Goal: Use online tool/utility: Use online tool/utility

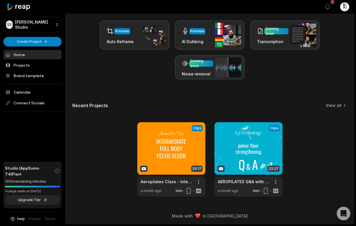
scroll to position [125, 0]
click at [231, 134] on link at bounding box center [248, 159] width 68 height 74
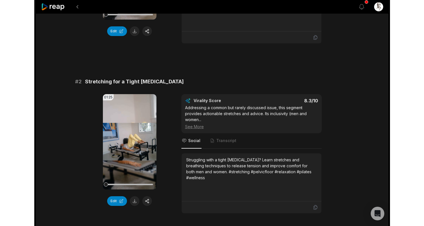
scroll to position [163, 0]
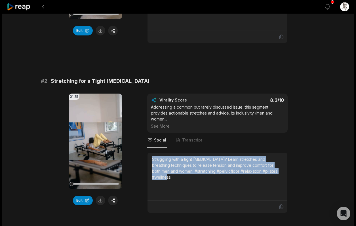
drag, startPoint x: 275, startPoint y: 170, endPoint x: 147, endPoint y: 159, distance: 127.9
click at [148, 159] on div "Struggling with a tight pelvic floor? Learn stretches and breathing techniques …" at bounding box center [218, 177] width 140 height 48
copy div "Struggling with a tight pelvic floor? Learn stretches and breathing techniques …"
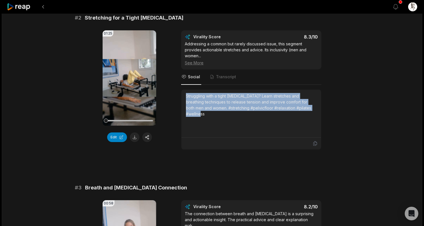
scroll to position [200, 0]
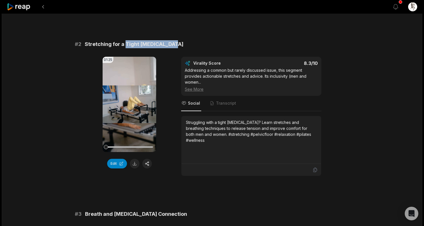
drag, startPoint x: 126, startPoint y: 44, endPoint x: 170, endPoint y: 47, distance: 44.3
click at [170, 47] on div "# 2 Stretching for a Tight Pelvic Floor" at bounding box center [212, 44] width 275 height 8
copy span "Tight Pelvic Floor"
click at [132, 43] on span "Stretching for a Tight Pelvic Floor" at bounding box center [134, 44] width 99 height 8
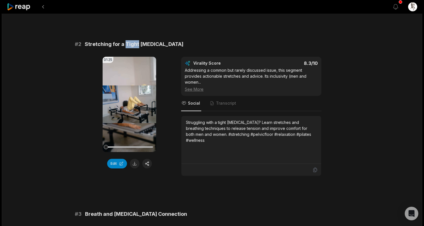
click at [132, 43] on span "Stretching for a Tight Pelvic Floor" at bounding box center [134, 44] width 99 height 8
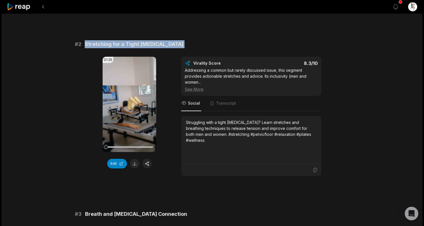
click at [132, 43] on span "Stretching for a Tight Pelvic Floor" at bounding box center [134, 44] width 99 height 8
click at [89, 51] on div "# 2 Stretching for a Tight Pelvic Floor 01:25 Your browser does not support mp4…" at bounding box center [212, 108] width 275 height 136
drag, startPoint x: 85, startPoint y: 44, endPoint x: 168, endPoint y: 44, distance: 83.4
click at [168, 44] on div "# 2 Stretching for a Tight Pelvic Floor" at bounding box center [212, 44] width 275 height 8
copy span "Stretching for a Tight Pelvic Floor"
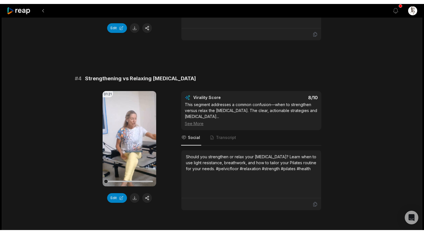
scroll to position [509, 0]
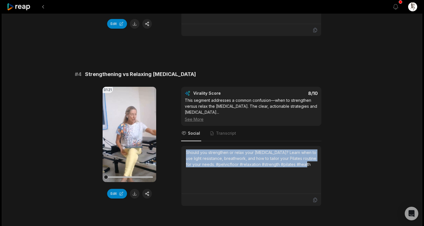
drag, startPoint x: 309, startPoint y: 153, endPoint x: 183, endPoint y: 142, distance: 126.4
click at [183, 146] on div "Should you strengthen or relax your pelvic floor? Learn when to use light resis…" at bounding box center [252, 170] width 140 height 48
copy div "Should you strengthen or relax your pelvic floor? Learn when to use light resis…"
click at [180, 2] on div at bounding box center [200, 7] width 386 height 14
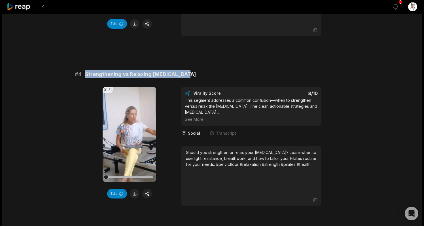
drag, startPoint x: 182, startPoint y: 68, endPoint x: 86, endPoint y: 69, distance: 96.2
click at [86, 70] on div "# 4 Strengthening vs Relaxing Pelvic Floor" at bounding box center [212, 74] width 275 height 8
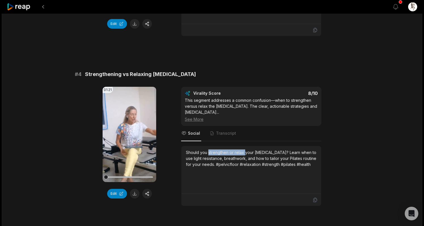
drag, startPoint x: 208, startPoint y: 141, endPoint x: 244, endPoint y: 140, distance: 36.0
click at [244, 149] on div "Should you strengthen or relax your pelvic floor? Learn when to use light resis…" at bounding box center [251, 158] width 131 height 18
copy div "strengthen or relax"
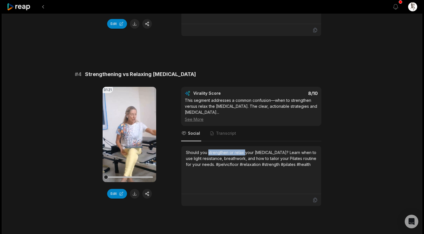
click at [142, 70] on span "Strengthening vs Relaxing Pelvic Floor" at bounding box center [140, 74] width 111 height 8
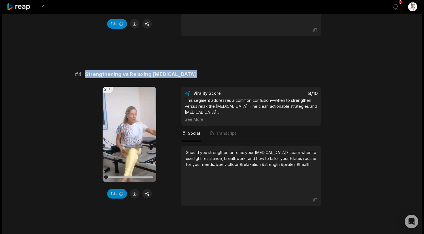
click at [142, 70] on span "Strengthening vs Relaxing Pelvic Floor" at bounding box center [140, 74] width 111 height 8
drag, startPoint x: 85, startPoint y: 68, endPoint x: 180, endPoint y: 69, distance: 95.9
click at [180, 70] on div "# 4 Strengthening vs Relaxing Pelvic Floor" at bounding box center [212, 74] width 275 height 8
copy span "Strengthening vs Relaxing Pelvic Floor"
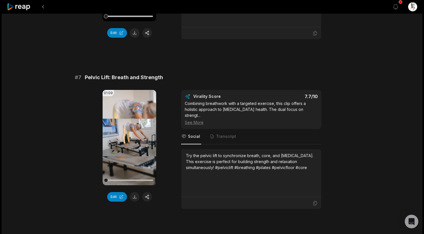
scroll to position [1038, 0]
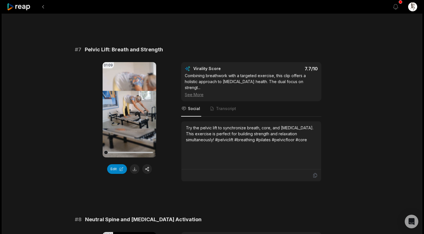
click at [185, 121] on div "Try the pelvic lift to synchronize breath, core, and pelvic floor. This exercis…" at bounding box center [252, 145] width 140 height 48
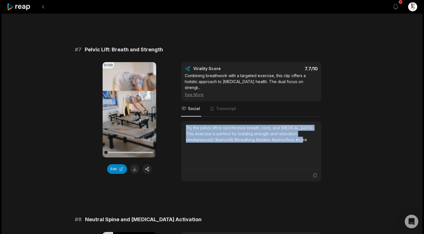
drag, startPoint x: 186, startPoint y: 104, endPoint x: 298, endPoint y: 122, distance: 113.2
click at [298, 125] on div "Try the pelvic lift to synchronize breath, core, and pelvic floor. This exercis…" at bounding box center [251, 145] width 131 height 41
click at [308, 125] on div "Try the pelvic lift to synchronize breath, core, and pelvic floor. This exercis…" at bounding box center [251, 134] width 131 height 18
drag, startPoint x: 310, startPoint y: 117, endPoint x: 185, endPoint y: 102, distance: 126.6
click at [185, 121] on div "Try the pelvic lift to synchronize breath, core, and pelvic floor. This exercis…" at bounding box center [252, 145] width 140 height 48
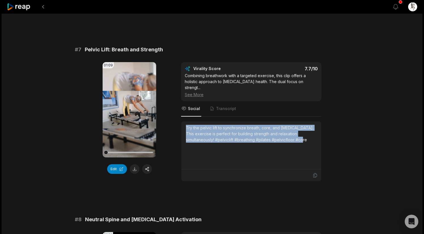
copy div "Try the pelvic lift to synchronize breath, core, and pelvic floor. This exercis…"
click at [159, 46] on span "Pelvic Lift: Breath and Strength" at bounding box center [124, 50] width 78 height 8
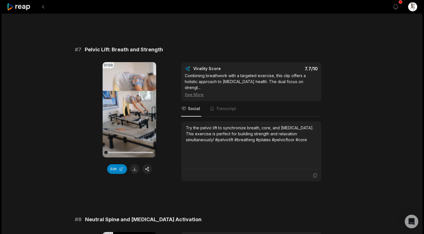
click at [159, 46] on span "Pelvic Lift: Breath and Strength" at bounding box center [124, 50] width 78 height 8
drag, startPoint x: 165, startPoint y: 34, endPoint x: 86, endPoint y: 30, distance: 79.2
click at [86, 46] on div "# 7 Pelvic Lift: Breath and Strength" at bounding box center [212, 50] width 275 height 8
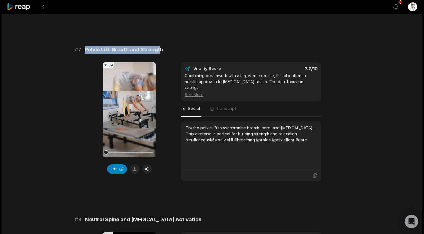
drag, startPoint x: 86, startPoint y: 31, endPoint x: 159, endPoint y: 33, distance: 73.8
click at [159, 46] on span "Pelvic Lift: Breath and Strength" at bounding box center [124, 50] width 78 height 8
copy span "Pelvic Lift: Breath and Strength"
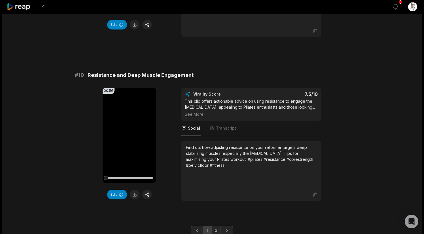
scroll to position [1516, 0]
click at [214, 226] on link "2" at bounding box center [216, 230] width 9 height 9
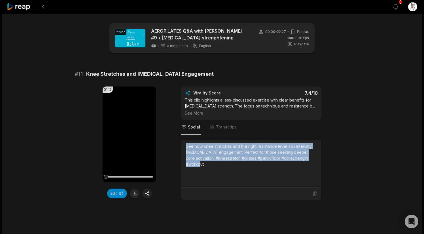
drag, startPoint x: 213, startPoint y: 163, endPoint x: 181, endPoint y: 145, distance: 36.5
click at [181, 145] on div "See how knee stretches and the right resistance level can intensify pelvic floo…" at bounding box center [251, 170] width 140 height 60
copy div "See how knee stretches and the right resistance level can intensify pelvic floo…"
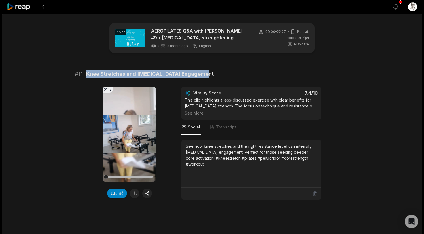
click at [133, 194] on button at bounding box center [135, 194] width 10 height 10
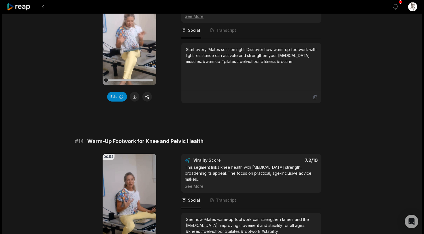
scroll to position [289, 0]
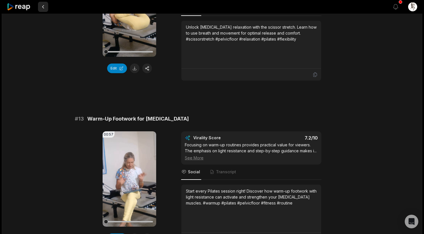
click at [45, 10] on button at bounding box center [43, 7] width 10 height 10
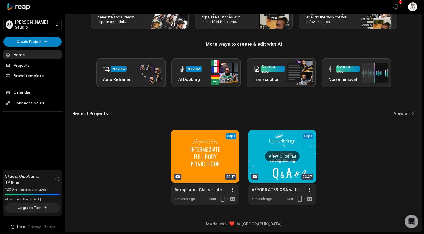
click at [310, 185] on html "[PERSON_NAME] Studio Create Project Home Projects Brand template Calendar Conne…" at bounding box center [212, 68] width 424 height 234
click at [301, 209] on div "Delete" at bounding box center [293, 209] width 37 height 9
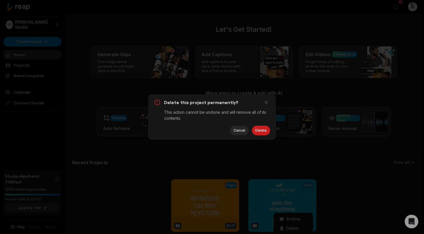
scroll to position [0, 0]
click at [265, 132] on button "Delete" at bounding box center [261, 131] width 18 height 10
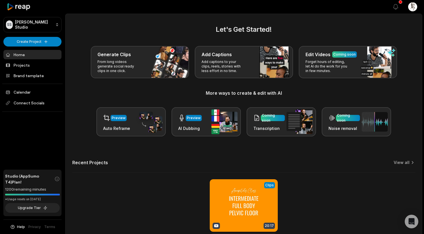
click at [318, 186] on div "View Clips Clips 20:17 Aeropilates Class - Intermediate Full Body Workout - [ME…" at bounding box center [243, 216] width 343 height 74
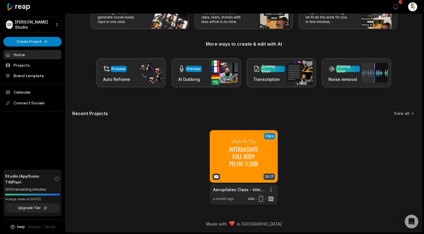
scroll to position [49, 0]
click at [248, 170] on link at bounding box center [244, 167] width 68 height 74
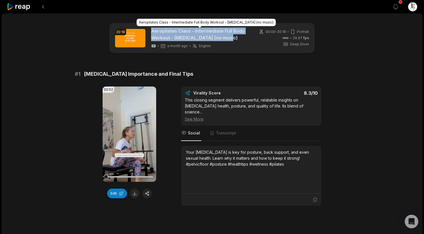
drag, startPoint x: 151, startPoint y: 32, endPoint x: 224, endPoint y: 38, distance: 73.2
click at [224, 38] on div "20:18 Aeropilates Class - Intermediate Full Body Workout - [MEDICAL_DATA] (no m…" at bounding box center [182, 38] width 134 height 21
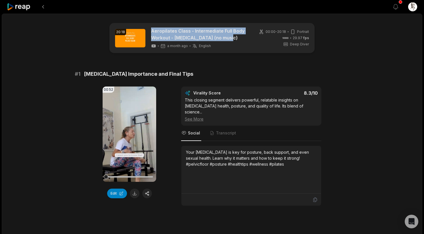
copy link "Aeropilates Class - Intermediate Full Body Workout - [MEDICAL_DATA] (no music)"
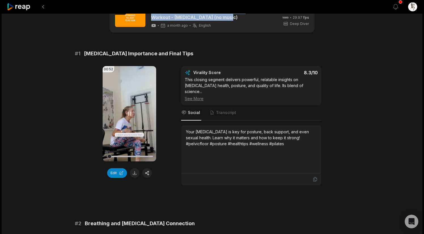
click at [129, 114] on icon at bounding box center [130, 114] width 2 height 4
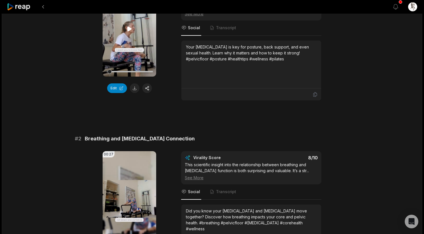
scroll to position [200, 0]
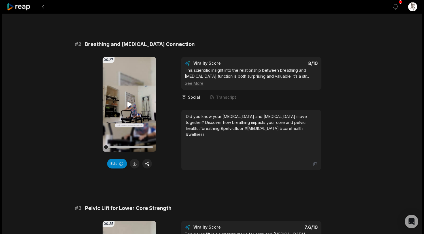
click at [129, 102] on icon at bounding box center [129, 104] width 4 height 5
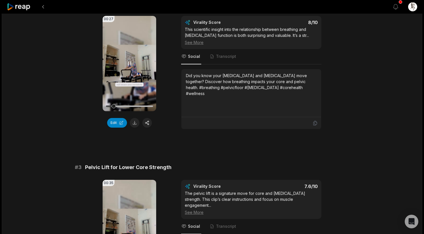
scroll to position [245, 0]
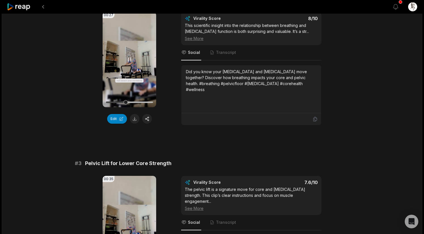
click at [131, 56] on icon at bounding box center [129, 59] width 7 height 7
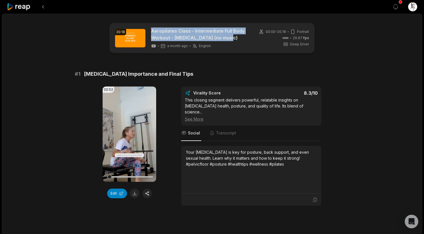
scroll to position [0, 0]
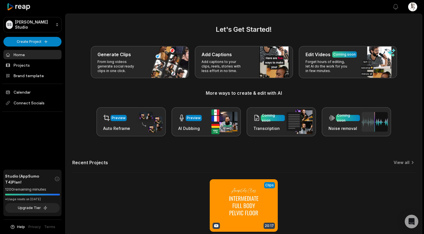
scroll to position [49, 0]
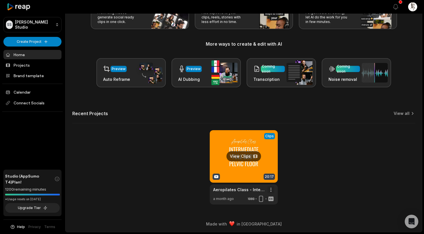
click at [273, 185] on html "SS Sebastiano's Studio Create Project Home Projects Brand template Calendar Con…" at bounding box center [212, 68] width 424 height 234
click at [267, 209] on div "Delete" at bounding box center [255, 209] width 37 height 9
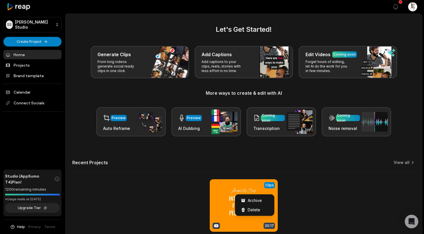
scroll to position [0, 0]
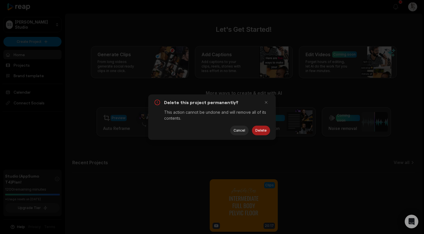
click at [260, 132] on button "Delete" at bounding box center [261, 131] width 18 height 10
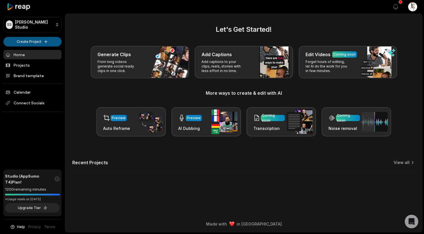
click at [38, 45] on html "SS Sebastiano's Studio Create Project Home Projects Brand template Calendar Con…" at bounding box center [212, 117] width 424 height 234
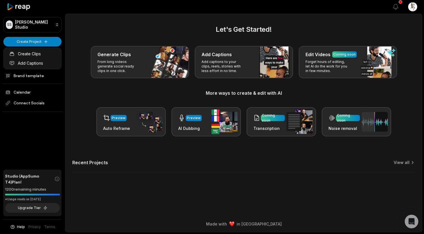
click at [43, 44] on html "SS Sebastiano's Studio Create Project Home Projects Brand template Calendar Con…" at bounding box center [212, 117] width 424 height 234
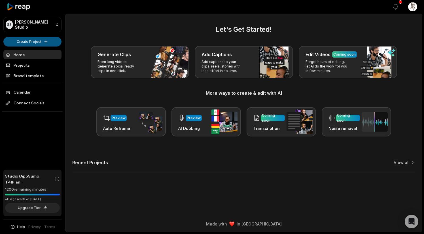
click at [41, 43] on html "SS Sebastiano's Studio Create Project Home Projects Brand template Calendar Con…" at bounding box center [212, 117] width 424 height 234
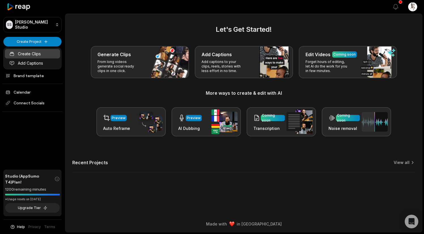
click at [41, 53] on link "Create Clips" at bounding box center [32, 53] width 55 height 9
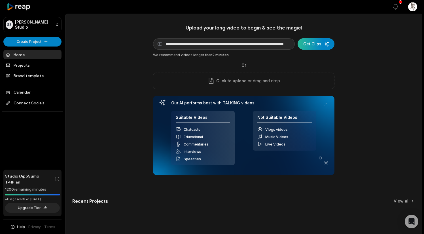
type input "**********"
click at [324, 49] on div "submit" at bounding box center [316, 43] width 37 height 11
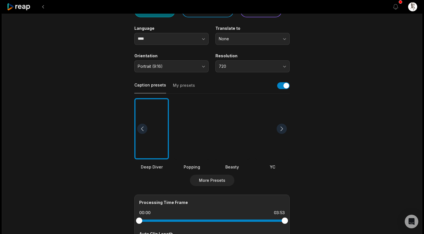
scroll to position [61, 0]
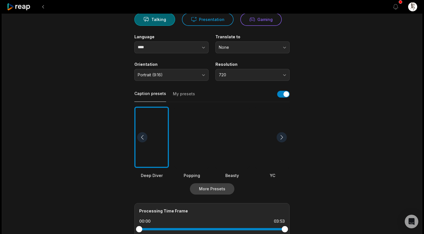
click at [225, 190] on button "More Presets" at bounding box center [212, 188] width 45 height 11
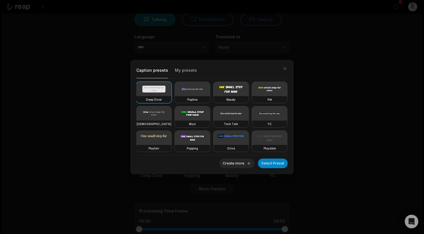
click at [159, 140] on video at bounding box center [153, 138] width 35 height 14
click at [278, 164] on button "Select Preset" at bounding box center [273, 164] width 30 height 10
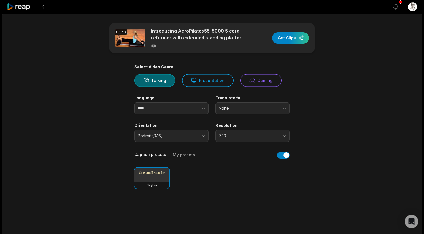
scroll to position [0, 0]
click at [251, 136] on span "720" at bounding box center [249, 135] width 60 height 5
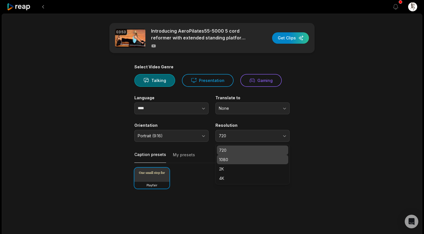
click at [247, 160] on p "1080" at bounding box center [252, 160] width 67 height 6
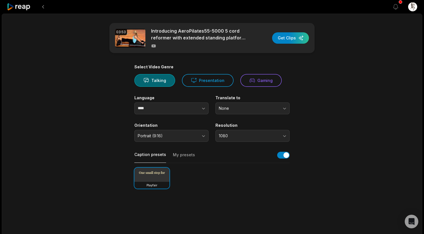
click at [218, 181] on div "Playfair" at bounding box center [211, 178] width 155 height 21
click at [316, 141] on main "03:53 Introducing AeroPilates55-5000 5 cord reformer with extended standing pla…" at bounding box center [212, 196] width 275 height 347
click at [278, 137] on span "1080" at bounding box center [249, 135] width 60 height 5
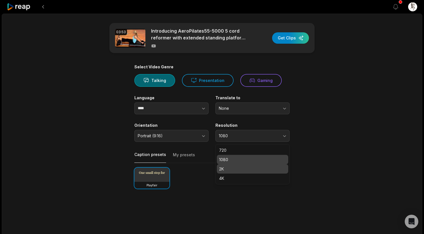
click at [272, 170] on p "2K" at bounding box center [252, 169] width 67 height 6
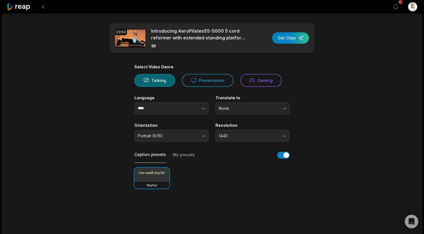
click at [317, 136] on main "03:53 Introducing AeroPilates55-5000 5 cord reformer with extended standing pla…" at bounding box center [212, 196] width 275 height 347
click at [287, 40] on div "button" at bounding box center [290, 37] width 37 height 11
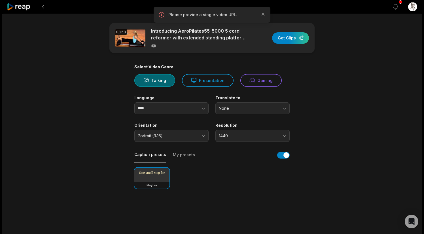
click at [288, 63] on main "03:53 Introducing AeroPilates55-5000 5 cord reformer with extended standing pla…" at bounding box center [212, 196] width 275 height 347
click at [264, 15] on icon "button" at bounding box center [263, 14] width 3 height 3
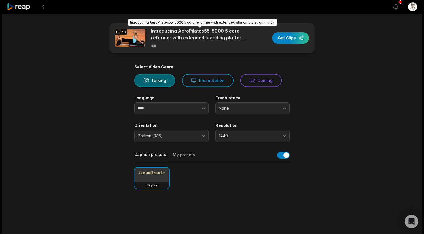
click at [225, 40] on p "Introducing AeroPilates55-5000 5 cord reformer with extended standing platform …" at bounding box center [200, 35] width 98 height 14
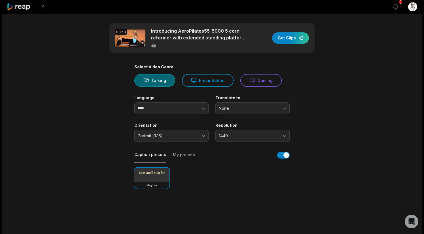
click at [131, 41] on img at bounding box center [130, 38] width 30 height 18
click at [42, 5] on button at bounding box center [43, 7] width 10 height 10
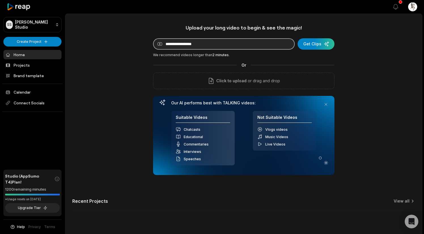
click at [265, 43] on input at bounding box center [224, 43] width 142 height 11
paste input "**********"
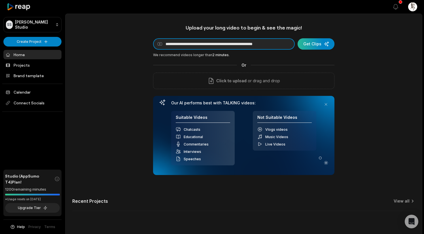
type input "**********"
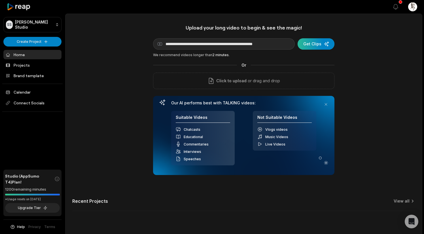
click at [309, 45] on div "submit" at bounding box center [316, 43] width 37 height 11
click at [295, 50] on div "**********" at bounding box center [244, 99] width 182 height 151
click at [327, 49] on form "**********" at bounding box center [244, 43] width 182 height 11
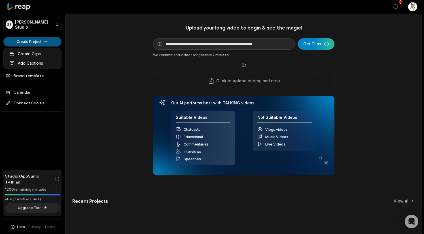
click at [51, 41] on html "**********" at bounding box center [212, 117] width 424 height 234
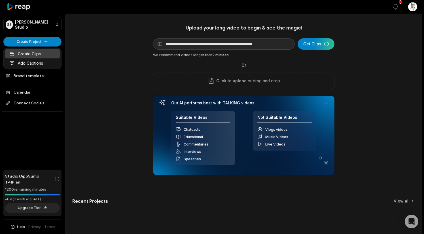
click at [47, 55] on link "Create Clips" at bounding box center [32, 53] width 55 height 9
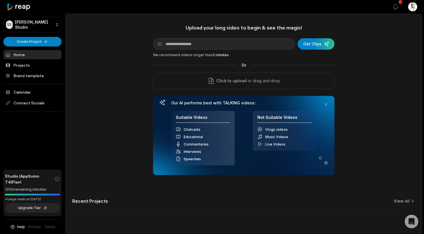
click at [190, 44] on input at bounding box center [224, 43] width 142 height 11
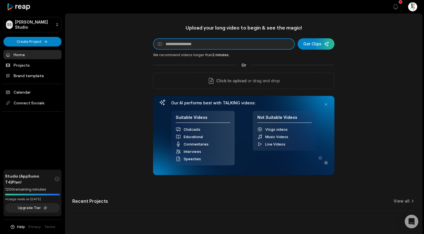
paste input "**********"
drag, startPoint x: 243, startPoint y: 44, endPoint x: 313, endPoint y: 50, distance: 70.9
click at [313, 50] on div "**********" at bounding box center [244, 99] width 182 height 151
type input "**********"
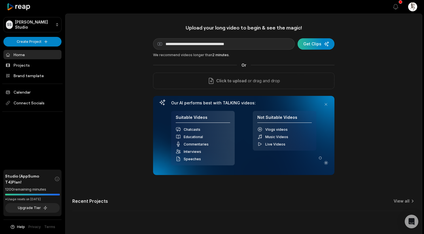
click at [324, 44] on div "submit" at bounding box center [316, 43] width 37 height 11
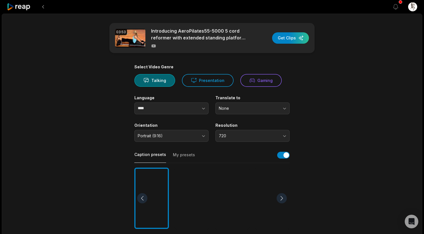
click at [251, 136] on span "720" at bounding box center [249, 135] width 60 height 5
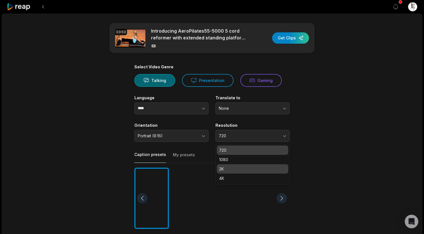
click at [253, 166] on p "2K" at bounding box center [252, 169] width 67 height 6
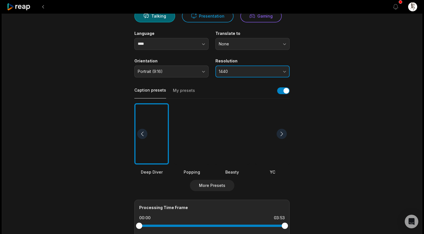
scroll to position [91, 0]
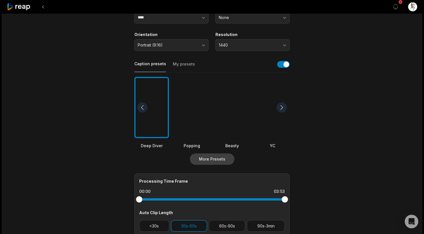
click at [209, 163] on button "More Presets" at bounding box center [212, 158] width 45 height 11
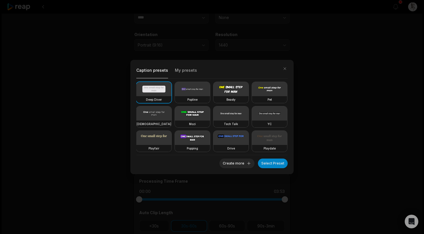
click at [157, 141] on video at bounding box center [153, 138] width 35 height 14
click at [280, 165] on button "Select Preset" at bounding box center [273, 164] width 30 height 10
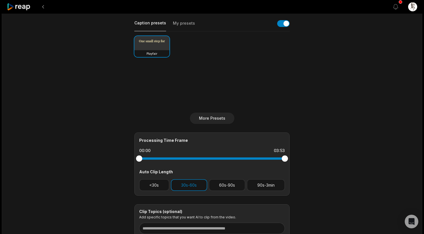
scroll to position [134, 0]
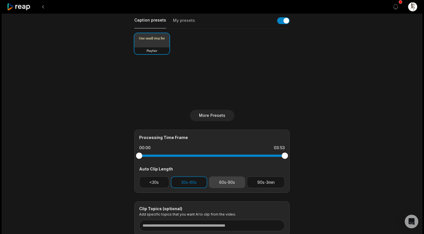
click at [231, 182] on button "60s-90s" at bounding box center [227, 182] width 37 height 12
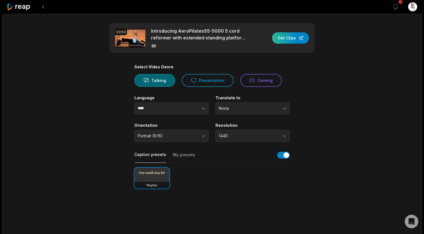
scroll to position [0, 0]
click at [288, 41] on div "button" at bounding box center [290, 37] width 37 height 11
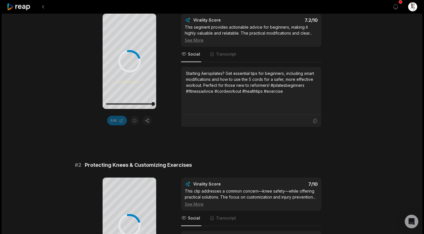
scroll to position [184, 0]
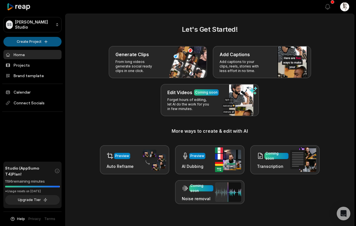
click at [32, 43] on html "[PERSON_NAME] Studio Create Project Home Projects Brand template Calendar Conne…" at bounding box center [178, 113] width 356 height 226
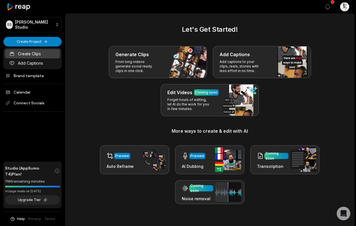
click at [34, 54] on link "Create Clips" at bounding box center [32, 53] width 55 height 9
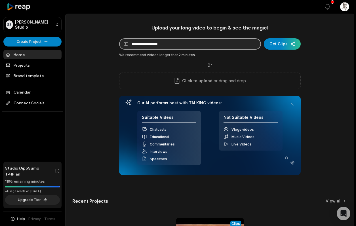
click at [148, 44] on input at bounding box center [190, 43] width 142 height 11
paste input "**********"
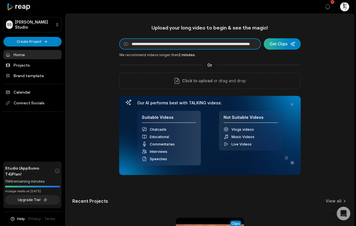
type input "**********"
click at [275, 47] on div "submit" at bounding box center [282, 43] width 37 height 11
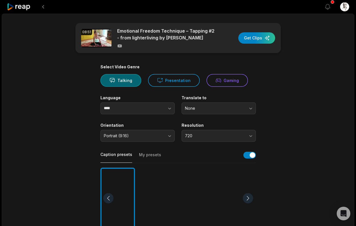
click at [205, 135] on span "720" at bounding box center [215, 135] width 60 height 5
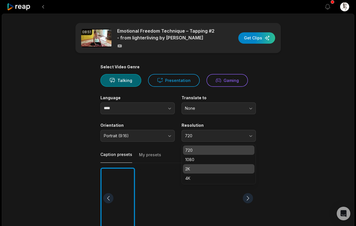
click at [204, 167] on p "2K" at bounding box center [218, 169] width 67 height 6
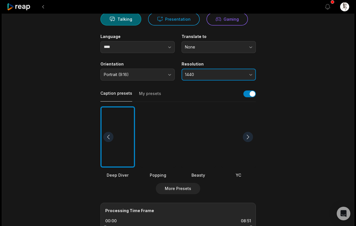
scroll to position [82, 0]
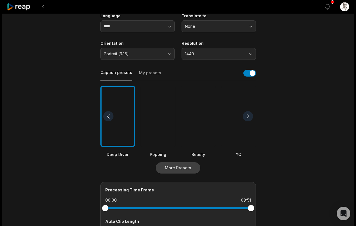
click at [176, 166] on button "More Presets" at bounding box center [178, 167] width 45 height 11
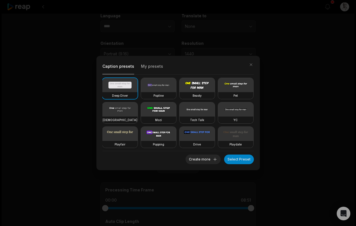
click at [119, 137] on video at bounding box center [119, 134] width 35 height 14
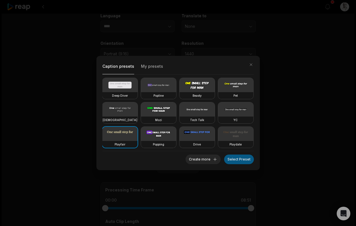
click at [232, 157] on button "Select Preset" at bounding box center [239, 160] width 30 height 10
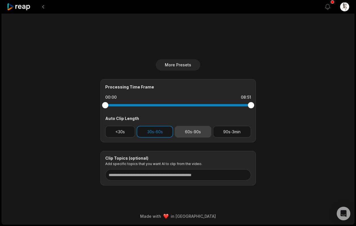
scroll to position [185, 0]
click at [188, 132] on button "60s-90s" at bounding box center [193, 132] width 37 height 12
click at [273, 119] on main "08:51 Emotional Freedom Technique – Tapping #2 - from lighterliving by [PERSON_…" at bounding box center [178, 11] width 275 height 347
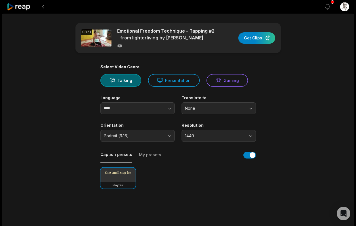
scroll to position [0, 0]
click at [249, 39] on div "button" at bounding box center [256, 37] width 37 height 11
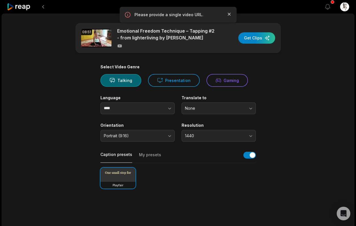
click at [231, 15] on icon "button" at bounding box center [229, 14] width 6 height 6
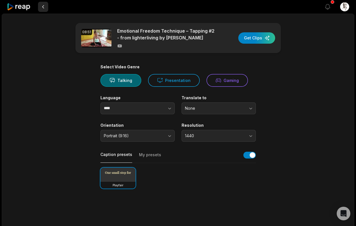
click at [48, 8] on button at bounding box center [43, 7] width 10 height 10
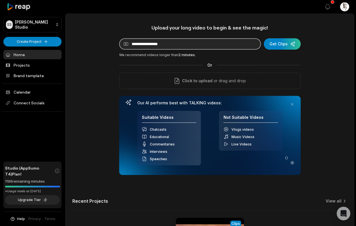
click at [128, 45] on input at bounding box center [190, 43] width 142 height 11
paste input "**********"
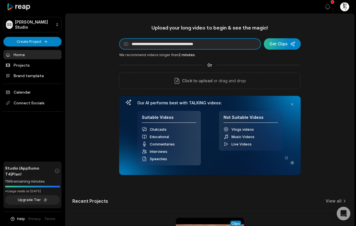
type input "**********"
click at [273, 44] on div "submit" at bounding box center [282, 43] width 37 height 11
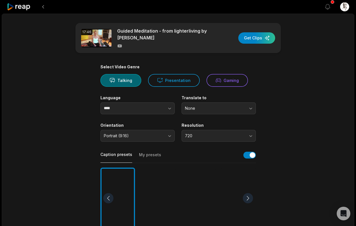
click at [195, 130] on button "720" at bounding box center [219, 136] width 74 height 12
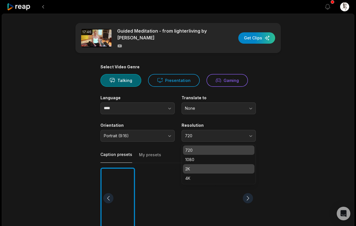
click at [203, 166] on p "2K" at bounding box center [218, 169] width 67 height 6
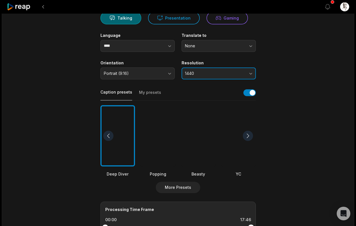
scroll to position [69, 0]
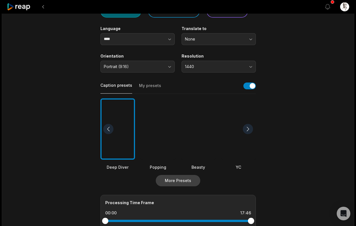
click at [174, 184] on button "More Presets" at bounding box center [178, 180] width 45 height 11
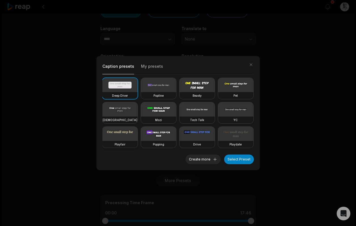
click at [114, 132] on video at bounding box center [119, 134] width 35 height 14
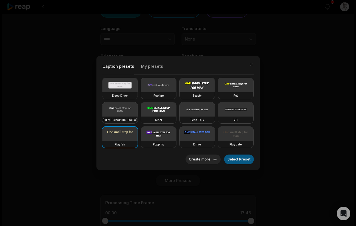
click at [237, 161] on button "Select Preset" at bounding box center [239, 160] width 30 height 10
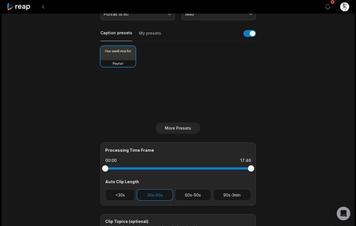
scroll to position [154, 0]
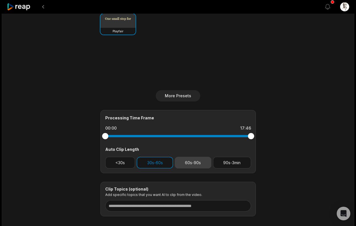
click at [194, 163] on button "60s-90s" at bounding box center [193, 163] width 37 height 12
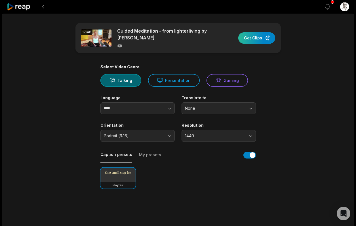
scroll to position [0, 0]
click at [253, 40] on div "button" at bounding box center [256, 37] width 37 height 11
